Goal: Navigation & Orientation: Find specific page/section

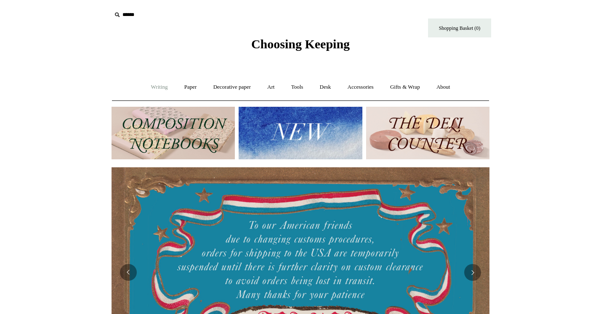
click at [149, 88] on link "Writing +" at bounding box center [159, 87] width 32 height 22
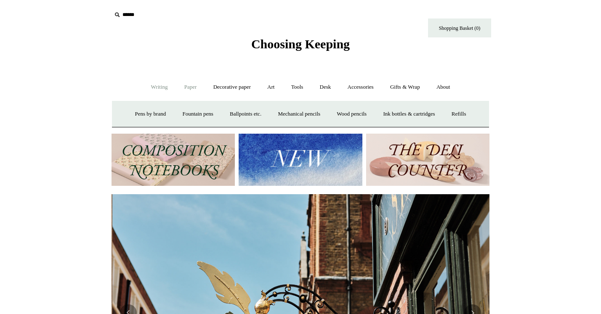
scroll to position [0, 378]
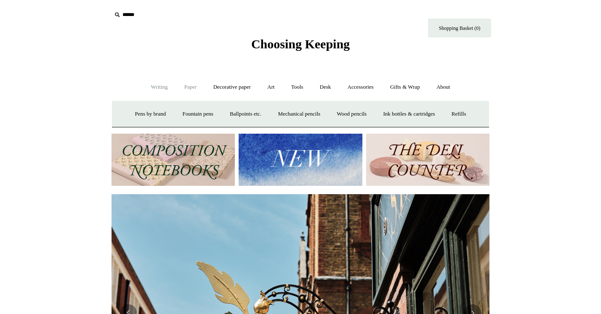
click at [189, 85] on link "Paper +" at bounding box center [191, 87] width 28 height 22
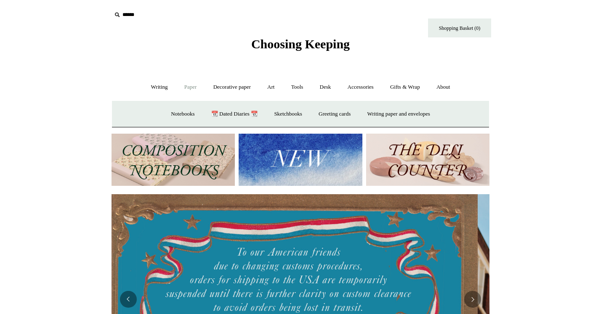
scroll to position [0, 0]
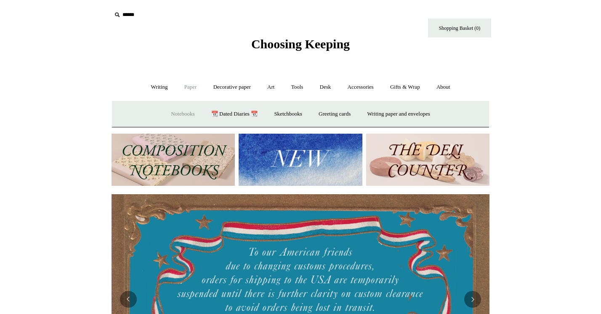
click at [178, 114] on link "Notebooks +" at bounding box center [182, 114] width 39 height 22
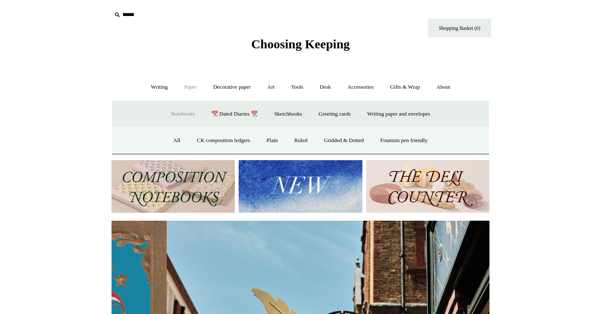
scroll to position [0, 378]
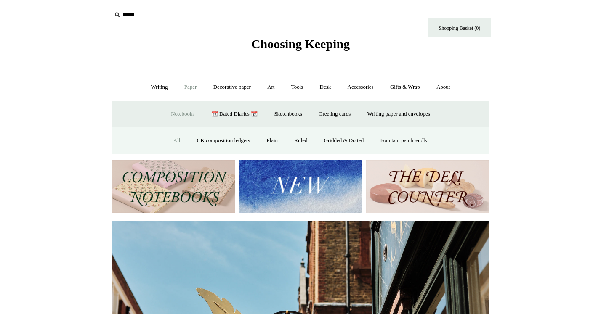
click at [169, 137] on link "All" at bounding box center [177, 141] width 22 height 22
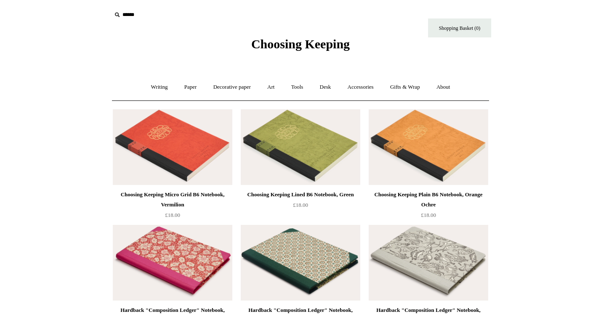
drag, startPoint x: 445, startPoint y: 97, endPoint x: 402, endPoint y: 2, distance: 104.2
